Goal: Task Accomplishment & Management: Use online tool/utility

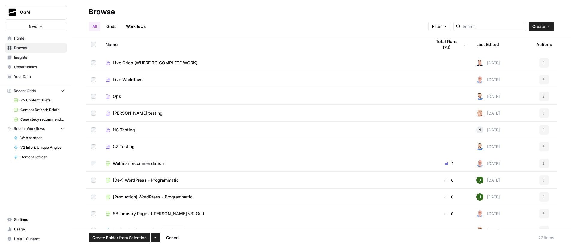
scroll to position [79, 0]
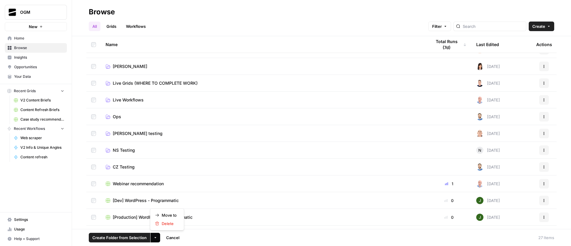
click at [156, 238] on icon "button" at bounding box center [155, 238] width 4 height 4
click at [170, 216] on span "Move to" at bounding box center [169, 215] width 15 height 6
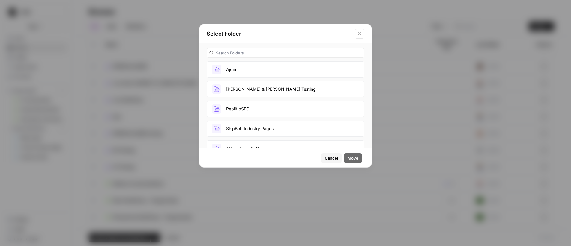
click at [261, 65] on button "Ajdin" at bounding box center [285, 69] width 158 height 16
click at [357, 161] on button "Move" at bounding box center [353, 158] width 18 height 10
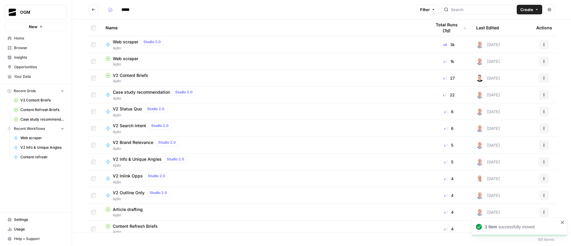
click at [93, 9] on icon "Go back" at bounding box center [93, 9] width 4 height 4
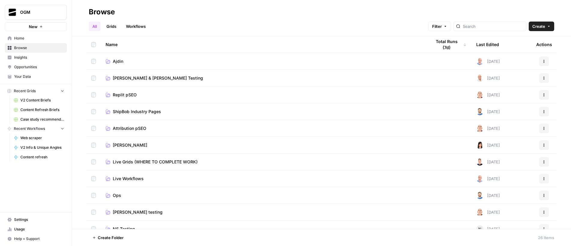
click at [38, 26] on button "New" at bounding box center [36, 26] width 62 height 9
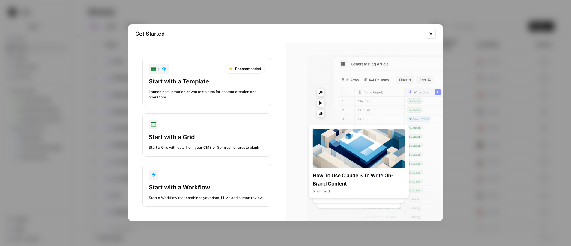
click at [225, 15] on div "Get Started + Recommended Start with a Template Launch best-practice driven tem…" at bounding box center [285, 123] width 571 height 246
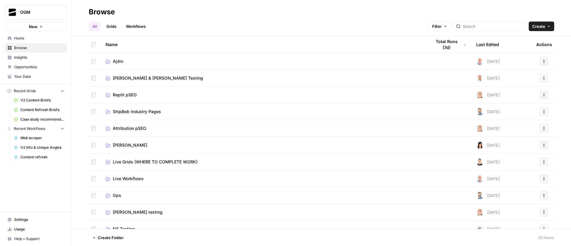
click at [45, 28] on button "New" at bounding box center [36, 26] width 62 height 9
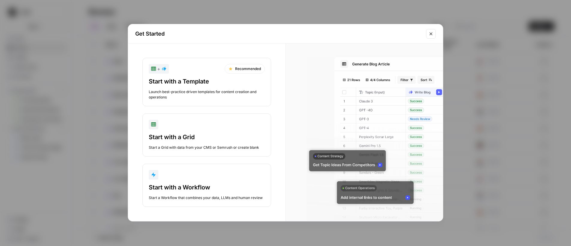
click at [238, 70] on div "Recommended" at bounding box center [244, 69] width 40 height 10
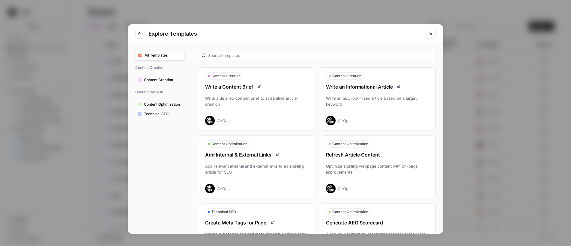
click at [154, 55] on span "All Templates" at bounding box center [162, 55] width 37 height 5
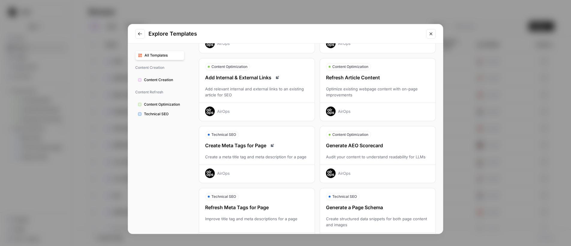
scroll to position [102, 0]
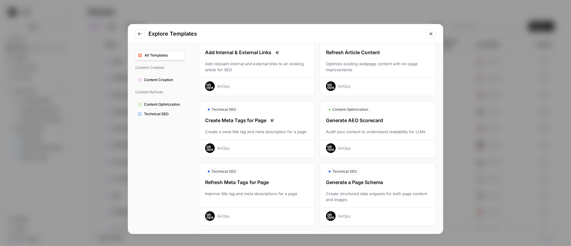
click at [383, 122] on div "Generate AEO Scorecard" at bounding box center [377, 120] width 115 height 7
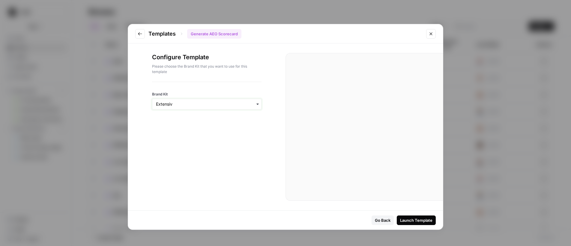
click at [194, 103] on input "Brand Kit" at bounding box center [207, 104] width 102 height 6
click at [178, 162] on div "Matterport" at bounding box center [206, 161] width 109 height 11
click at [416, 221] on div "Launch Template" at bounding box center [416, 221] width 32 height 6
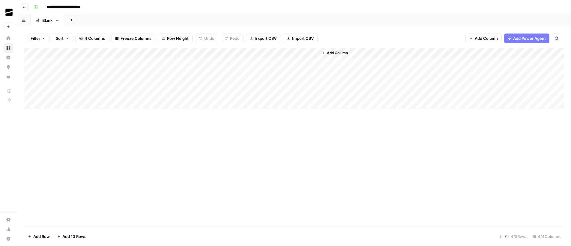
click at [137, 18] on div "Add Sheet" at bounding box center [317, 20] width 506 height 12
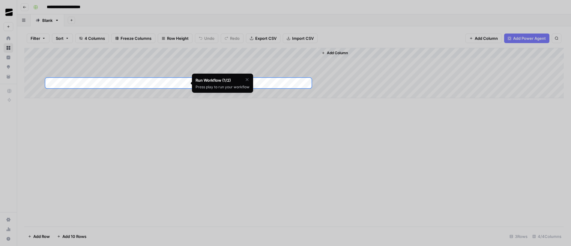
click at [229, 111] on div at bounding box center [285, 211] width 571 height 246
click at [231, 85] on div "Press play to run your workflow" at bounding box center [222, 87] width 54 height 5
click at [247, 80] on icon "button" at bounding box center [246, 79] width 3 height 3
click at [238, 95] on span "Skip Tutorial" at bounding box center [231, 94] width 19 height 5
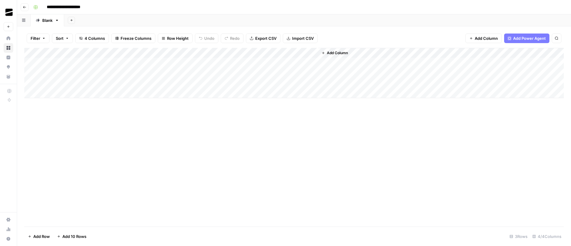
click at [191, 115] on div "Add Column" at bounding box center [293, 137] width 539 height 179
drag, startPoint x: 119, startPoint y: 53, endPoint x: 257, endPoint y: 58, distance: 138.2
click at [257, 58] on div "Add Column" at bounding box center [293, 73] width 539 height 50
drag, startPoint x: 252, startPoint y: 54, endPoint x: 155, endPoint y: 56, distance: 96.8
click at [155, 56] on div "Add Column" at bounding box center [293, 73] width 539 height 50
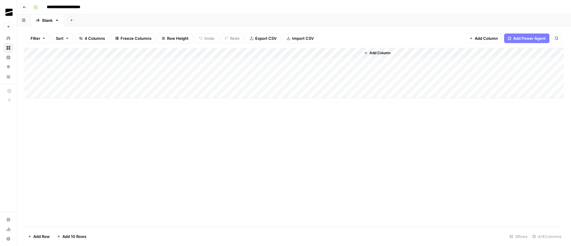
click at [105, 73] on div "Add Column" at bounding box center [293, 73] width 539 height 50
click at [137, 64] on div "Add Column" at bounding box center [293, 73] width 539 height 50
type input "**********"
click at [202, 136] on div "Add Column" at bounding box center [293, 137] width 539 height 179
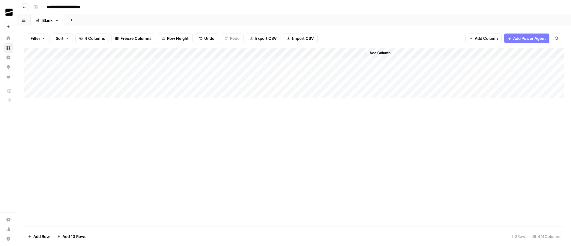
click at [32, 83] on div "Add Column" at bounding box center [293, 73] width 539 height 50
click at [32, 235] on span "Delete 1 Row" at bounding box center [40, 237] width 24 height 6
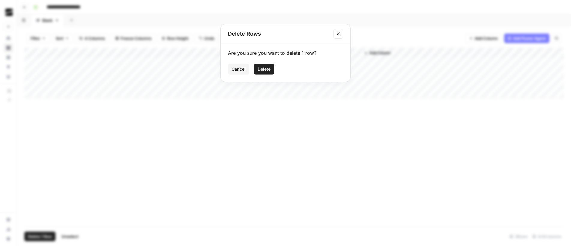
click at [264, 68] on span "Delete" at bounding box center [263, 69] width 13 height 6
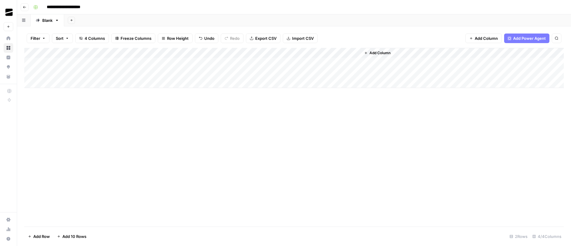
click at [65, 83] on div "Add Column" at bounding box center [293, 68] width 539 height 40
click at [69, 94] on div "Add Column" at bounding box center [293, 73] width 539 height 50
click at [70, 105] on div "Add Column" at bounding box center [293, 78] width 539 height 61
click at [149, 162] on div "Add Column" at bounding box center [293, 137] width 539 height 179
click at [124, 73] on div "Add Column" at bounding box center [293, 83] width 539 height 71
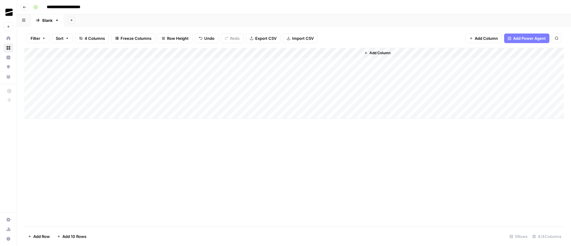
click at [124, 73] on div "Add Column" at bounding box center [293, 83] width 539 height 71
type input "**********"
click at [261, 183] on div "Add Column" at bounding box center [293, 137] width 539 height 179
click at [193, 63] on div "Add Column" at bounding box center [293, 83] width 539 height 71
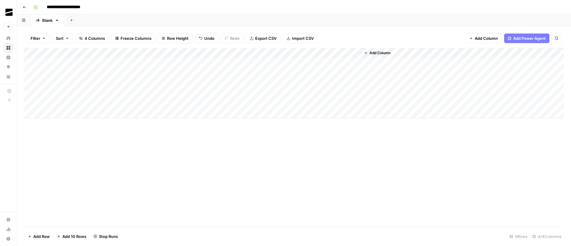
click at [212, 73] on div "Add Column" at bounding box center [293, 83] width 539 height 71
click at [246, 169] on div "Add Column" at bounding box center [293, 137] width 539 height 179
click at [219, 53] on div "Add Column" at bounding box center [293, 83] width 539 height 71
click at [192, 105] on span "Configure Inputs" at bounding box center [193, 103] width 52 height 6
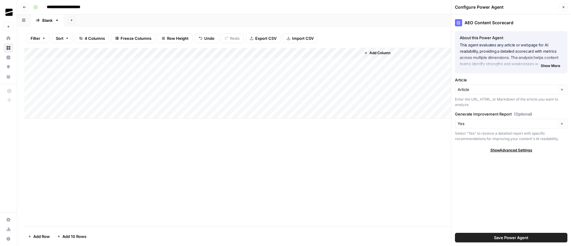
click at [547, 65] on span "Show More" at bounding box center [549, 65] width 19 height 5
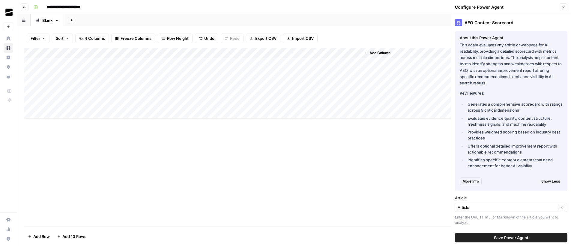
click at [563, 6] on icon "button" at bounding box center [563, 7] width 2 height 2
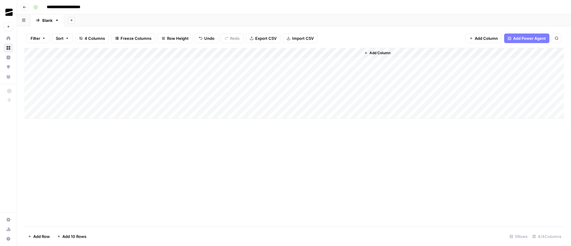
click at [224, 139] on div "Add Column" at bounding box center [293, 137] width 539 height 179
click at [280, 63] on div "Add Column" at bounding box center [293, 83] width 539 height 71
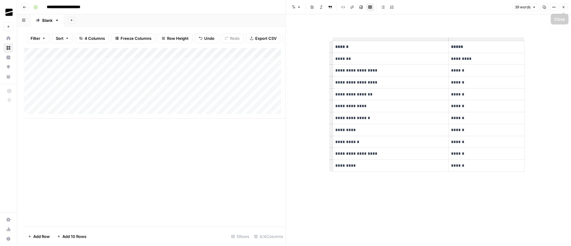
click at [561, 8] on icon "button" at bounding box center [563, 7] width 4 height 4
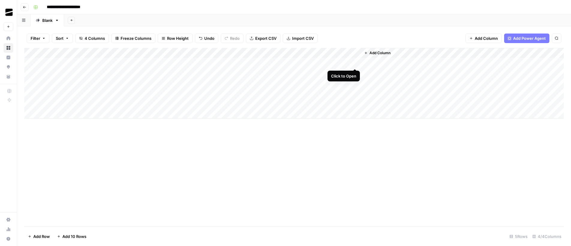
click at [356, 62] on div "Add Column" at bounding box center [293, 83] width 539 height 71
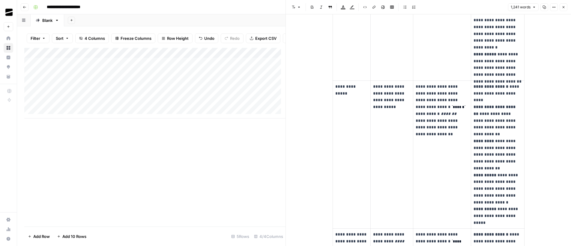
scroll to position [290, 0]
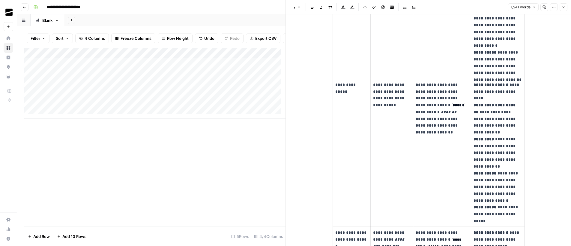
click at [561, 7] on icon "button" at bounding box center [563, 7] width 4 height 4
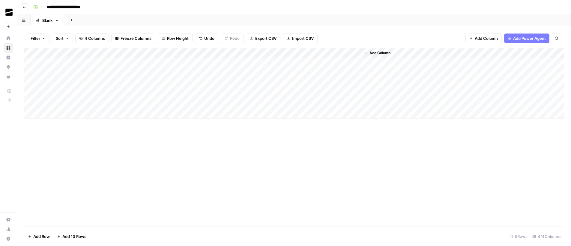
click at [24, 7] on icon "button" at bounding box center [25, 7] width 4 height 4
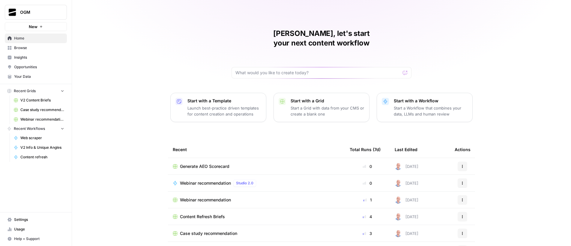
click at [41, 26] on icon "button" at bounding box center [41, 27] width 4 height 4
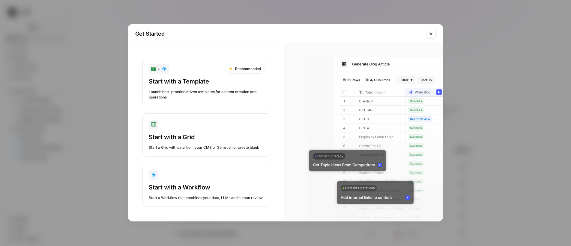
click at [196, 78] on div "Start with a Template" at bounding box center [207, 81] width 116 height 8
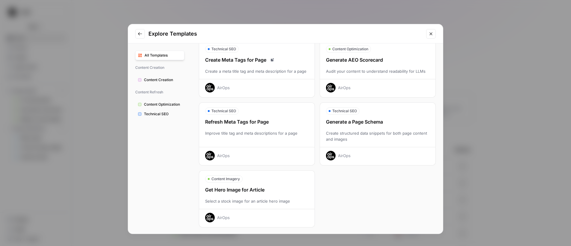
scroll to position [164, 0]
click at [158, 80] on span "Content Creation" at bounding box center [163, 79] width 38 height 5
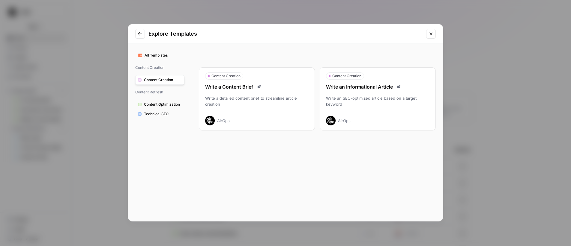
scroll to position [0, 0]
click at [162, 105] on span "Content Optimization" at bounding box center [163, 104] width 38 height 5
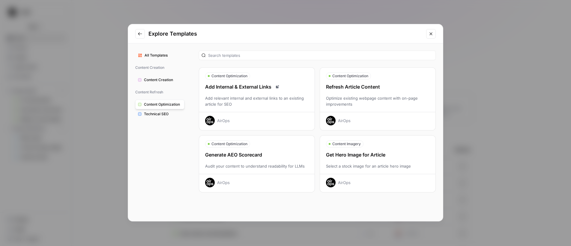
click at [163, 116] on span "Technical SEO" at bounding box center [163, 113] width 38 height 5
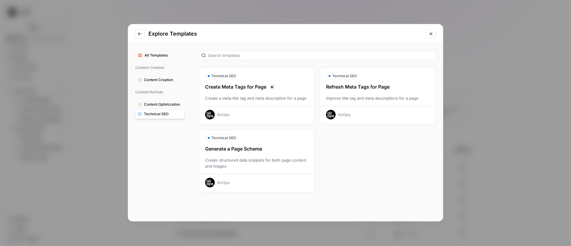
click at [170, 105] on span "Content Optimization" at bounding box center [163, 104] width 38 height 5
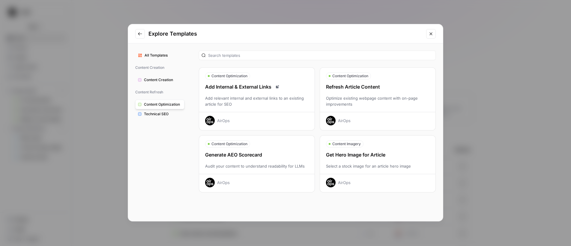
click at [497, 46] on div "Explore Templates All Templates Content Creation Content Creation Content Refre…" at bounding box center [285, 123] width 571 height 246
